Goal: Find specific page/section: Locate a particular part of the current website

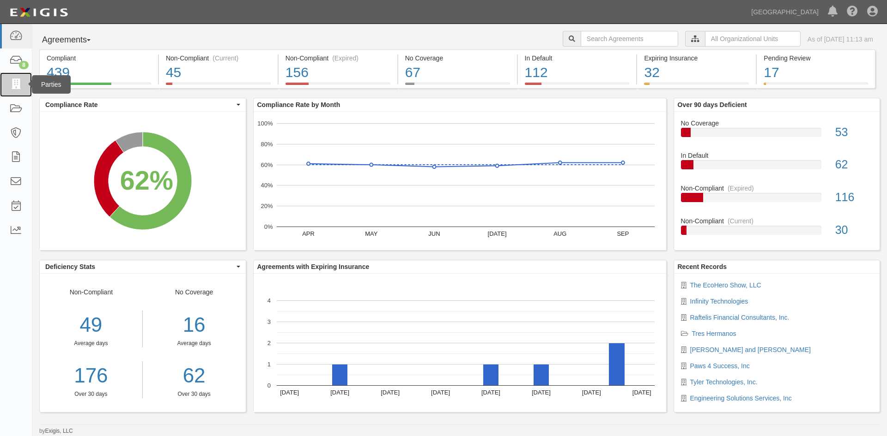
click at [18, 91] on link at bounding box center [16, 84] width 32 height 24
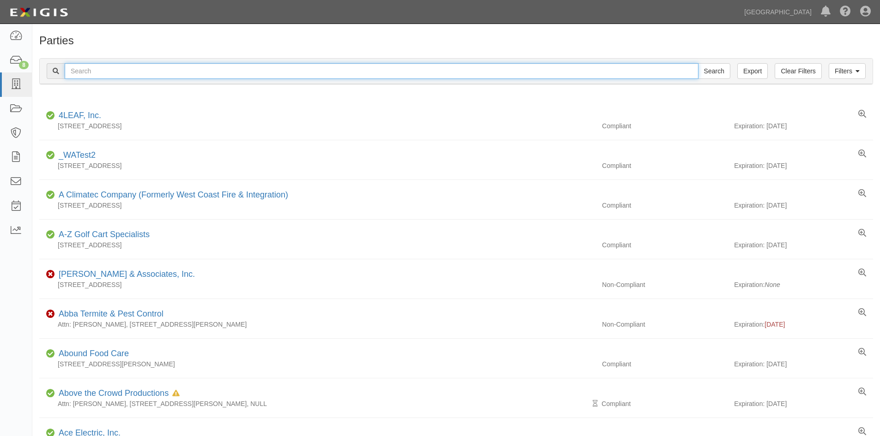
click at [113, 73] on input "text" at bounding box center [382, 71] width 634 height 16
type input "big league dreams"
click at [698, 63] on input "Search" at bounding box center [714, 71] width 32 height 16
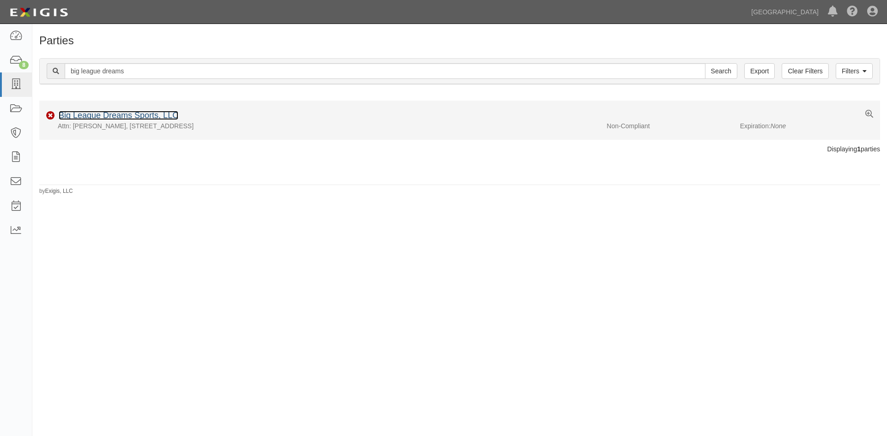
click at [115, 116] on link "Big League Dreams Sports, LLC" at bounding box center [119, 115] width 120 height 9
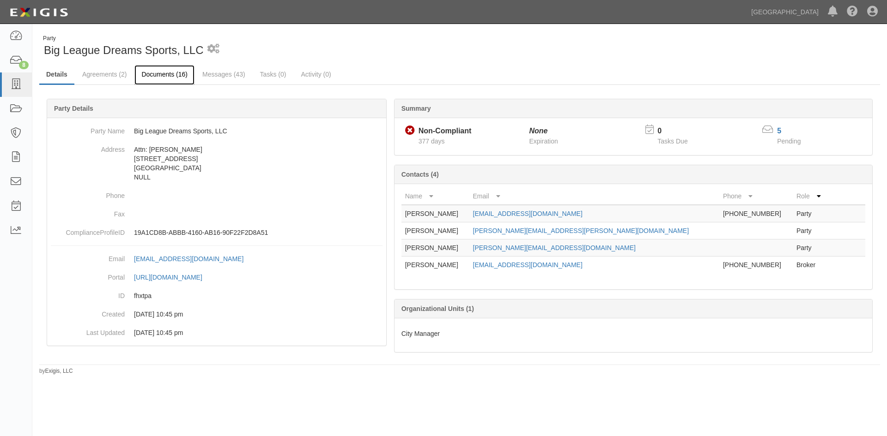
click at [150, 76] on link "Documents (16)" at bounding box center [164, 75] width 60 height 20
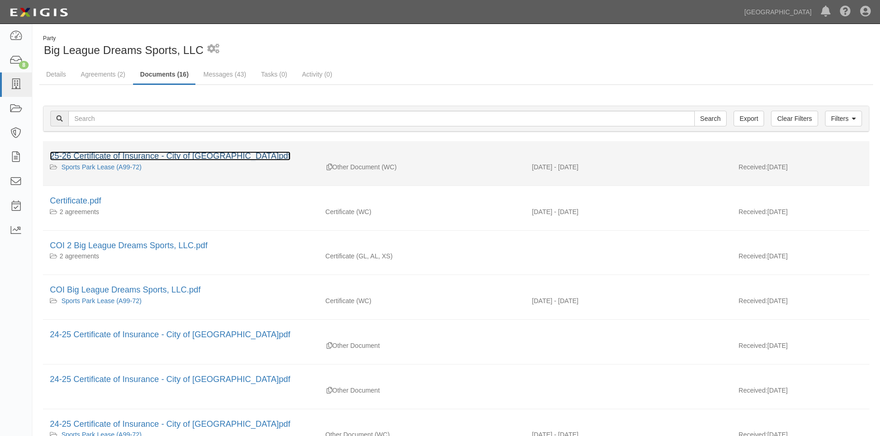
click at [129, 155] on link "25-26 Certificate of Insurance - City of [GEOGRAPHIC_DATA]pdf" at bounding box center [170, 155] width 241 height 9
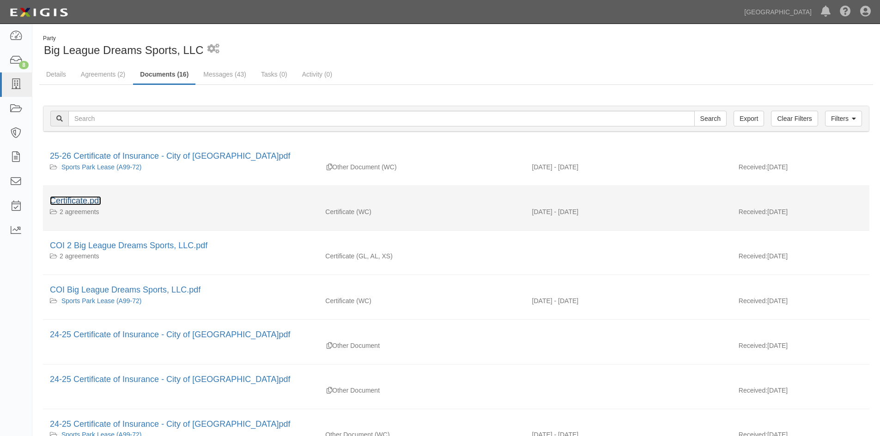
click at [97, 202] on link "Certificate.pdf" at bounding box center [75, 200] width 51 height 9
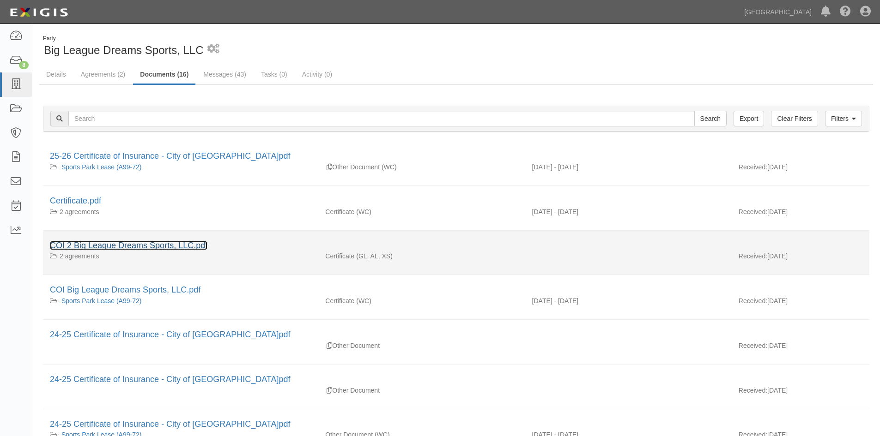
click at [194, 248] on link "COI 2 Big League Dreams Sports, LLC.pdf" at bounding box center [128, 245] width 157 height 9
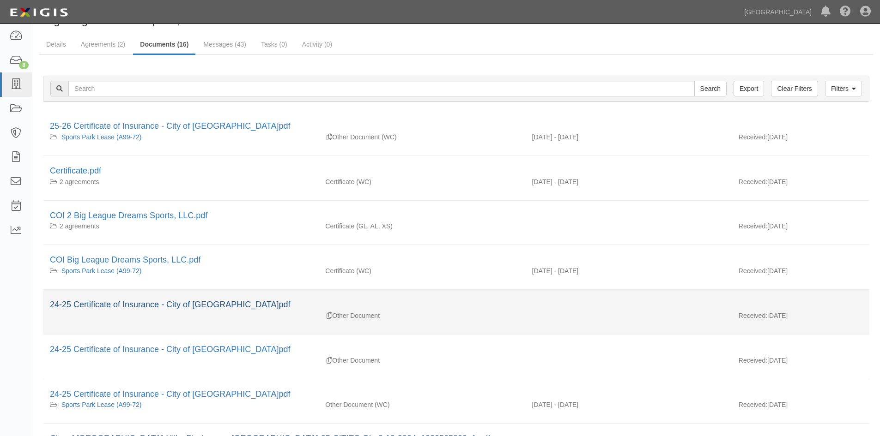
scroll to position [46, 0]
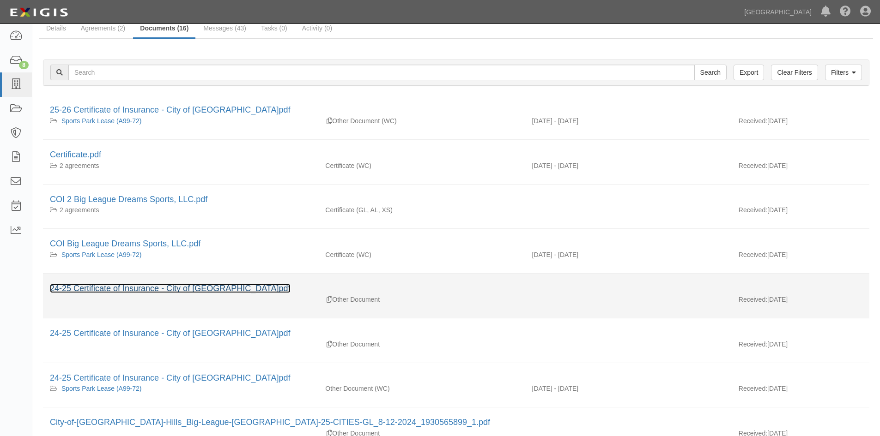
click at [241, 290] on link "24-25 Certificate of Insurance - City of Chino Hills.pdf" at bounding box center [170, 288] width 241 height 9
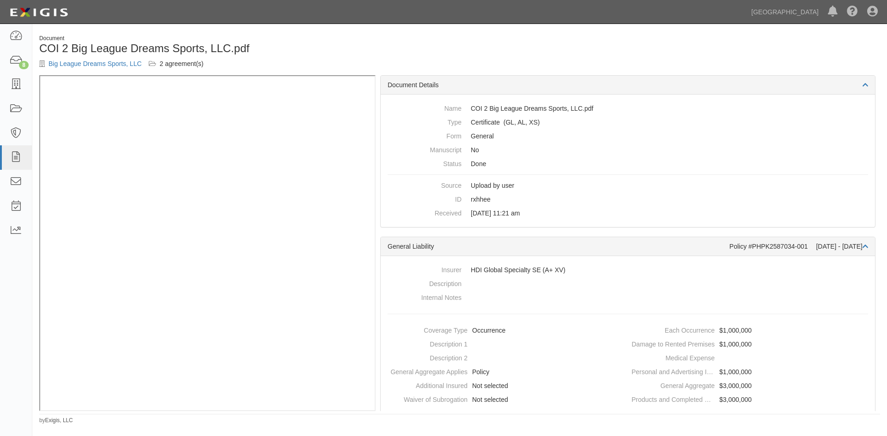
click at [583, 3] on div "Dashboard 8 Inbox Parties Agreements Coverages Documents Messages Tasks Reports…" at bounding box center [443, 12] width 873 height 24
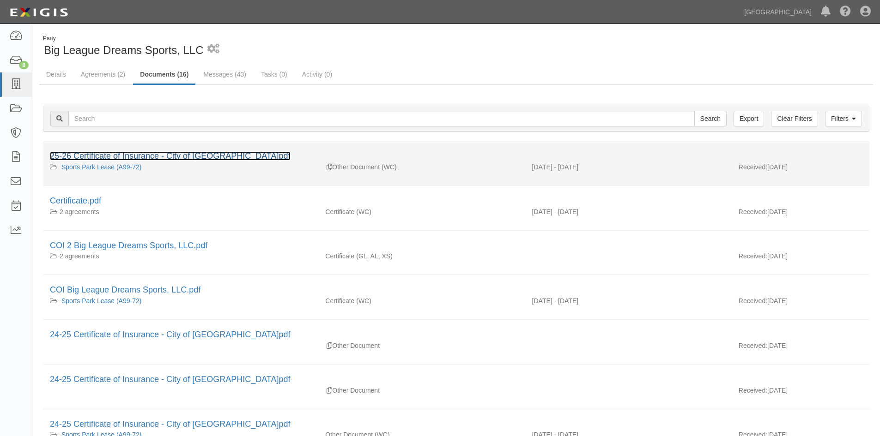
click at [202, 156] on link "25-26 Certificate of Insurance - City of Chino Hills.pdf" at bounding box center [170, 155] width 241 height 9
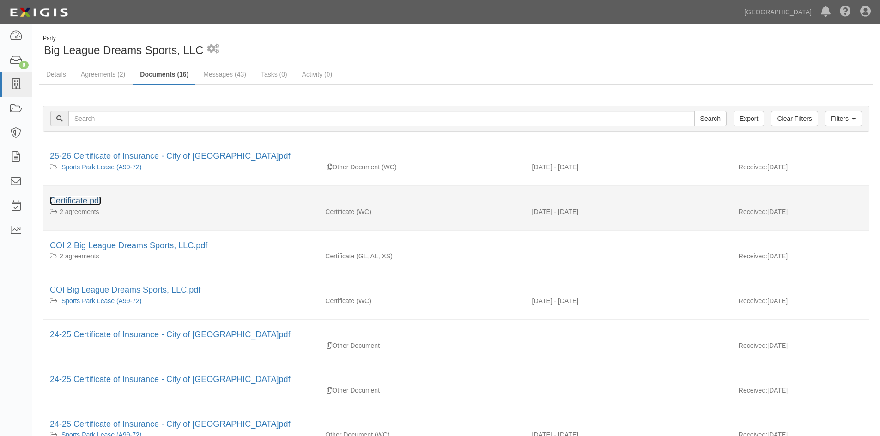
click at [85, 197] on link "Certificate.pdf" at bounding box center [75, 200] width 51 height 9
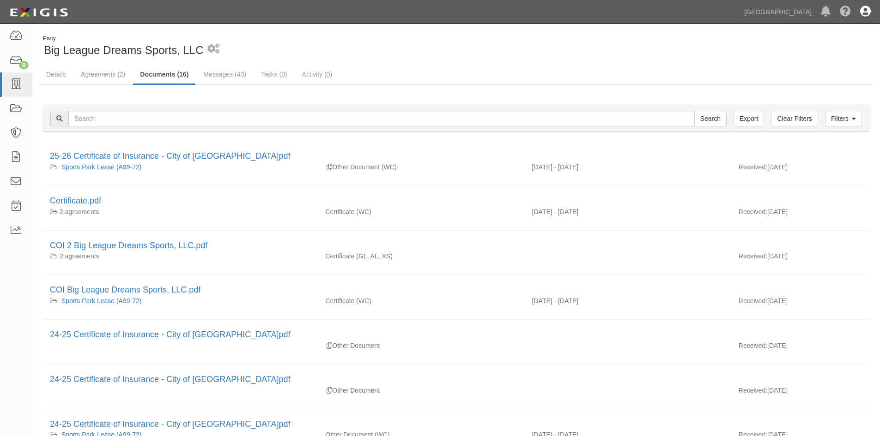
click at [862, 13] on icon at bounding box center [865, 11] width 11 height 11
click at [820, 58] on link "Sign Out" at bounding box center [838, 54] width 73 height 18
